Goal: Find contact information: Find contact information

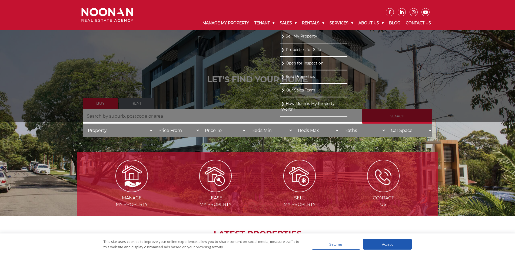
click at [289, 91] on link "Our Sales Team" at bounding box center [313, 90] width 65 height 7
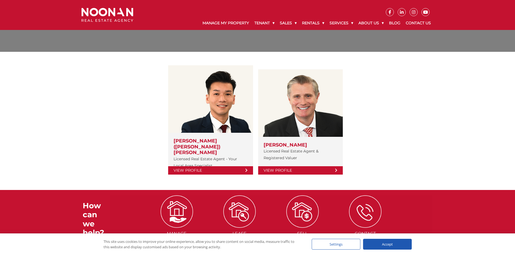
scroll to position [127, 0]
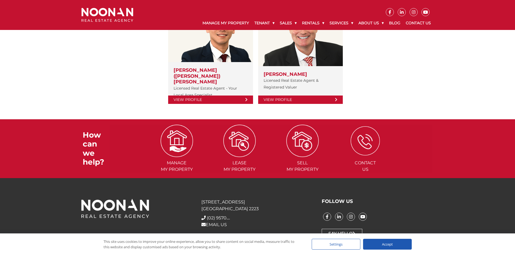
click at [368, 135] on img at bounding box center [364, 140] width 29 height 29
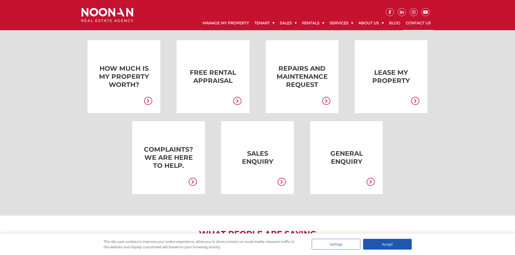
scroll to position [54, 0]
